Goal: Find specific page/section

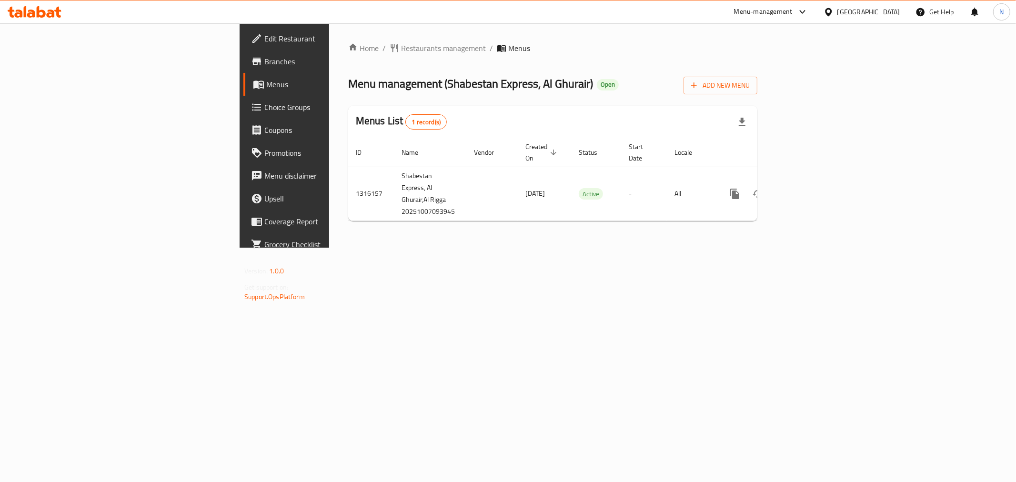
click at [627, 40] on div "Home / Restaurants management / Menus Menu management ( Shabestan Express, Al G…" at bounding box center [552, 135] width 447 height 224
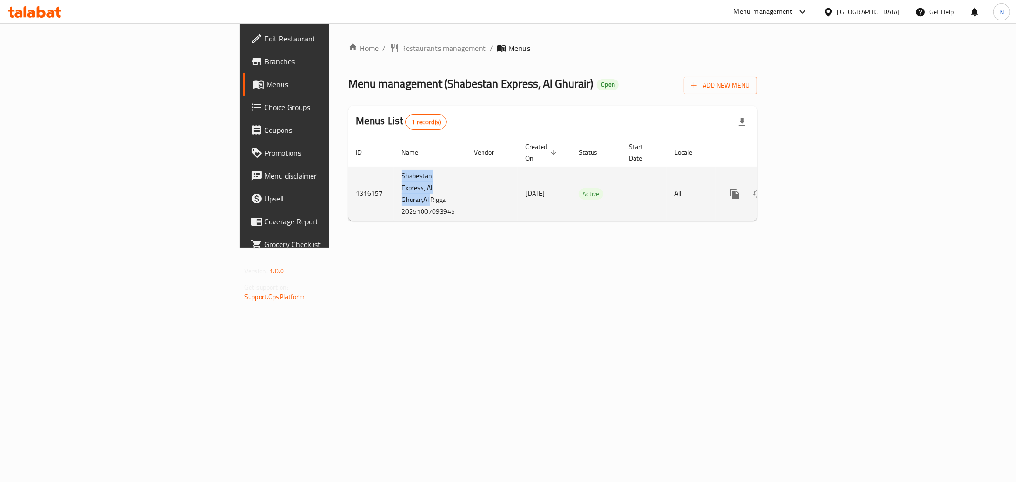
drag, startPoint x: 232, startPoint y: 165, endPoint x: 270, endPoint y: 188, distance: 44.4
click at [348, 188] on tr "1316157 Shabestan Express, Al Ghurair,Al Rigga 20251007093945 [DATE] Active - A…" at bounding box center [585, 194] width 474 height 54
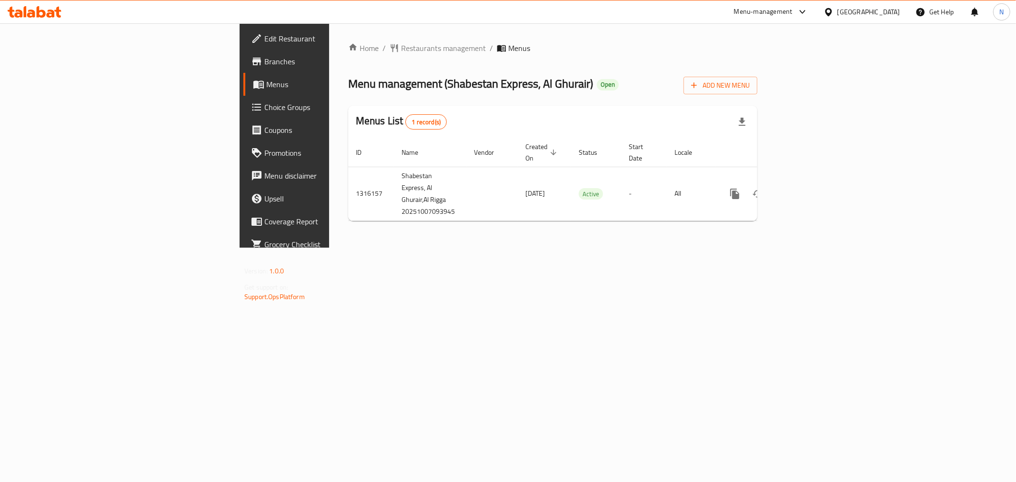
drag, startPoint x: 371, startPoint y: 232, endPoint x: 387, endPoint y: 235, distance: 16.5
click at [372, 232] on div "Home / Restaurants management / Menus Menu management ( Shabestan Express, Al G…" at bounding box center [552, 135] width 447 height 224
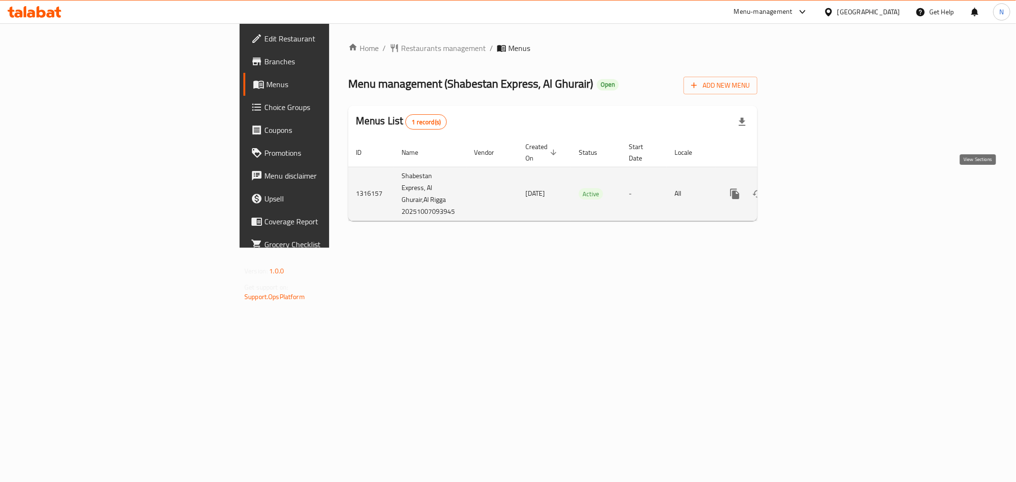
click at [809, 188] on icon "enhanced table" at bounding box center [803, 193] width 11 height 11
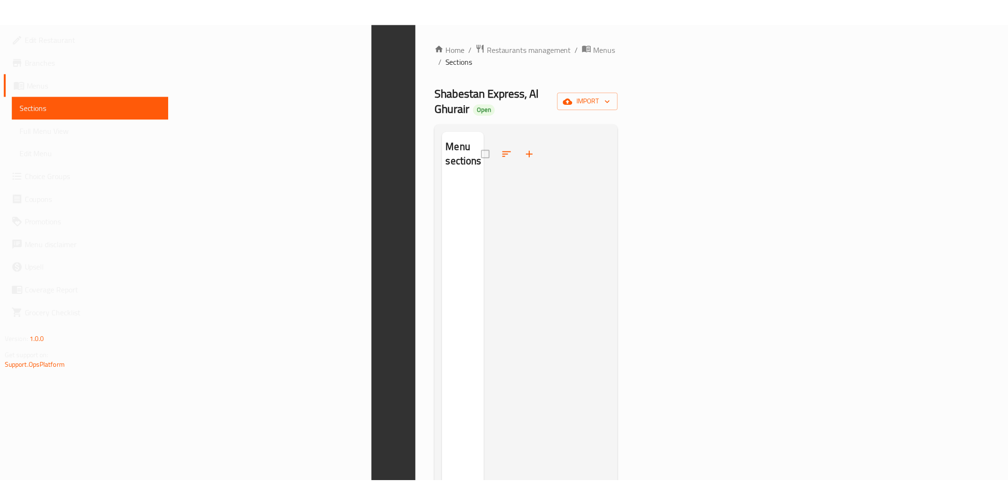
scroll to position [133, 0]
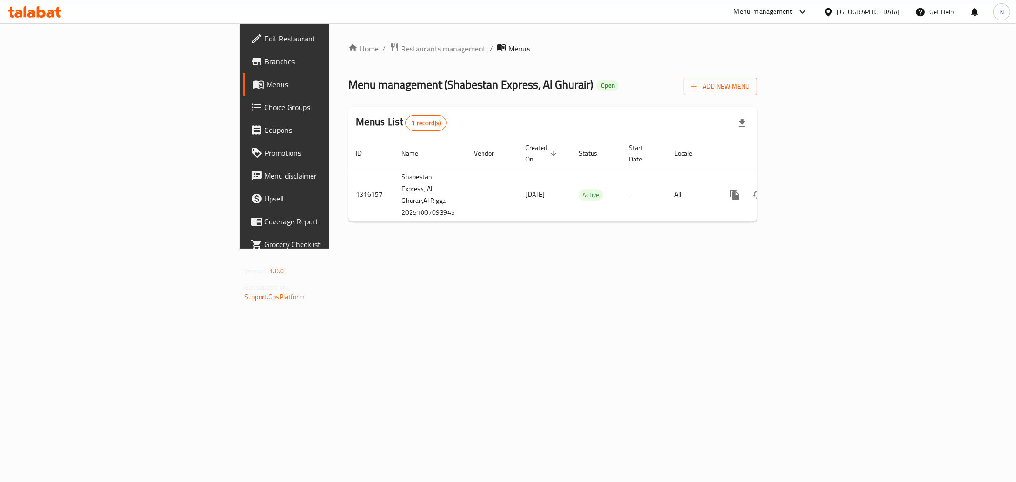
click at [266, 82] on span "Menus" at bounding box center [333, 84] width 135 height 11
click at [264, 60] on span "Branches" at bounding box center [332, 61] width 137 height 11
